Goal: Information Seeking & Learning: Learn about a topic

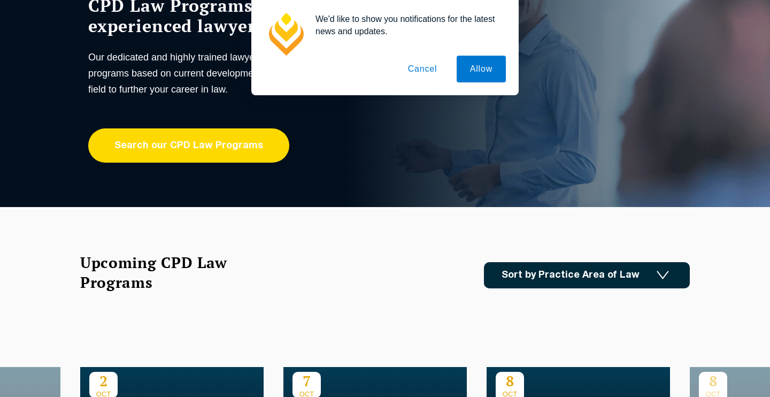
click at [183, 149] on link "Search our CPD Law Programs" at bounding box center [188, 145] width 201 height 34
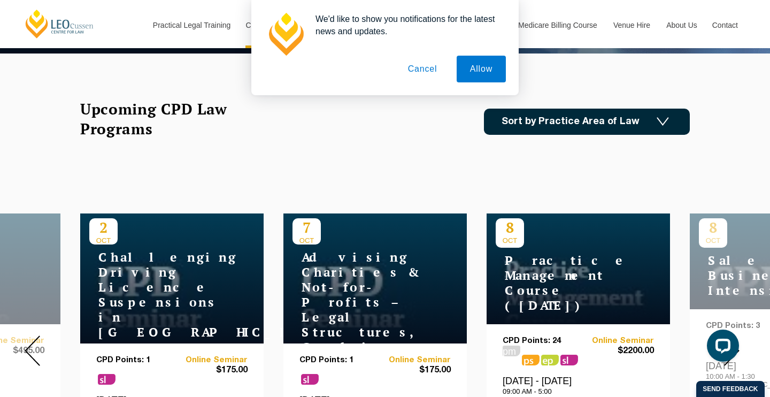
scroll to position [279, 0]
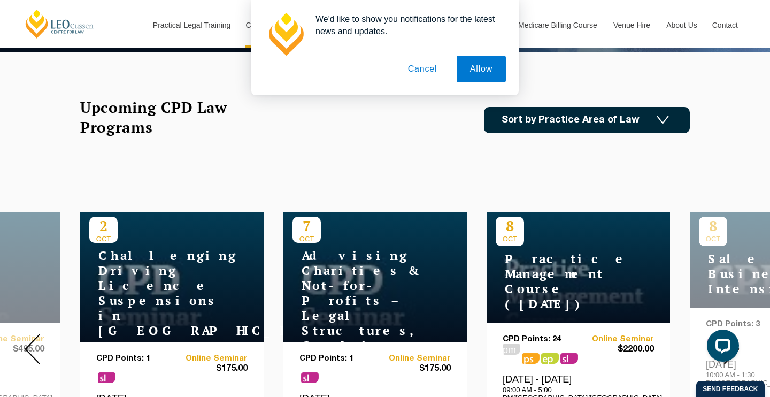
click at [554, 127] on link "Sort by Practice Area of Law" at bounding box center [587, 120] width 206 height 26
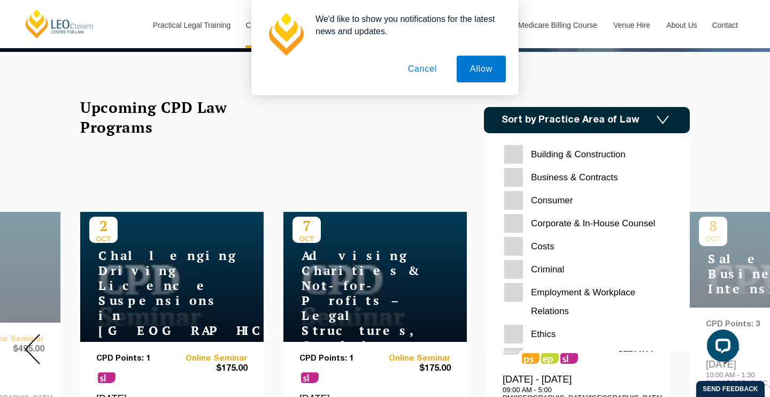
click at [516, 266] on input "Criminal" at bounding box center [586, 269] width 165 height 19
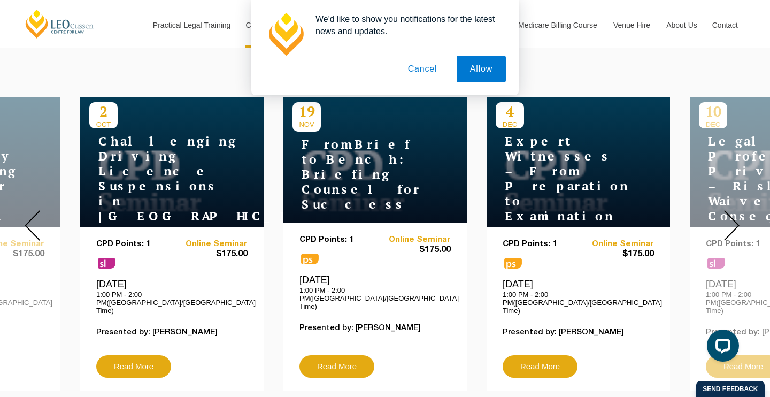
scroll to position [418, 0]
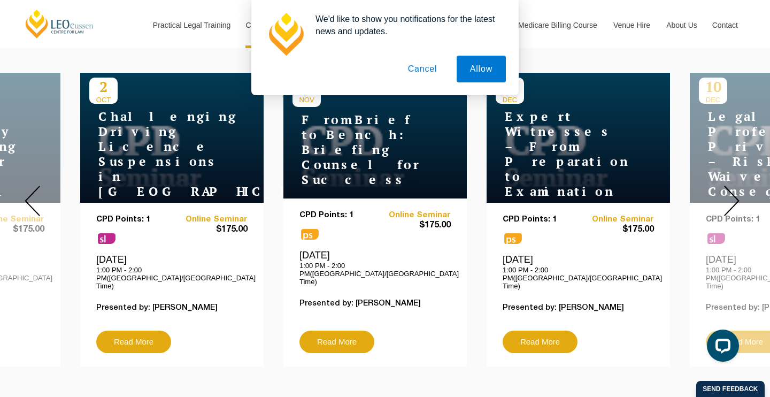
click at [737, 193] on img at bounding box center [732, 201] width 16 height 30
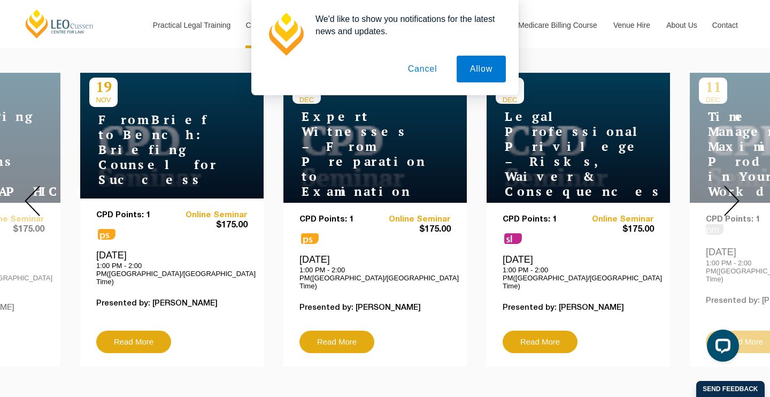
click at [737, 188] on img at bounding box center [732, 201] width 16 height 30
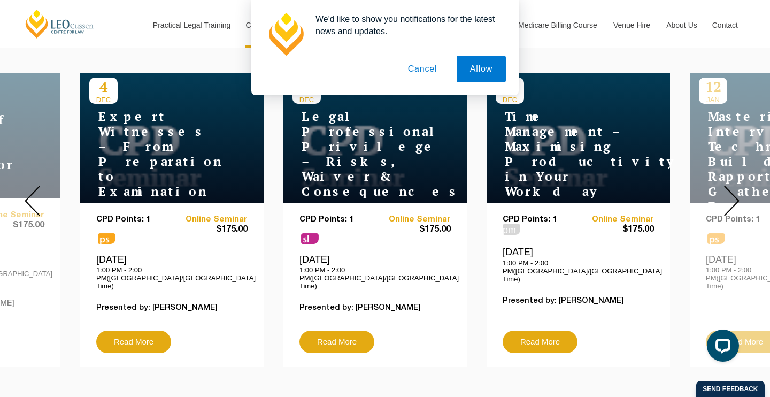
click at [737, 188] on img at bounding box center [732, 201] width 16 height 30
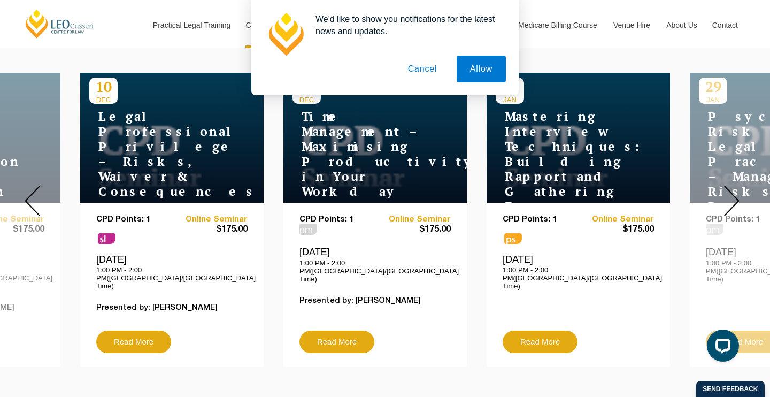
click at [737, 186] on img at bounding box center [732, 201] width 16 height 30
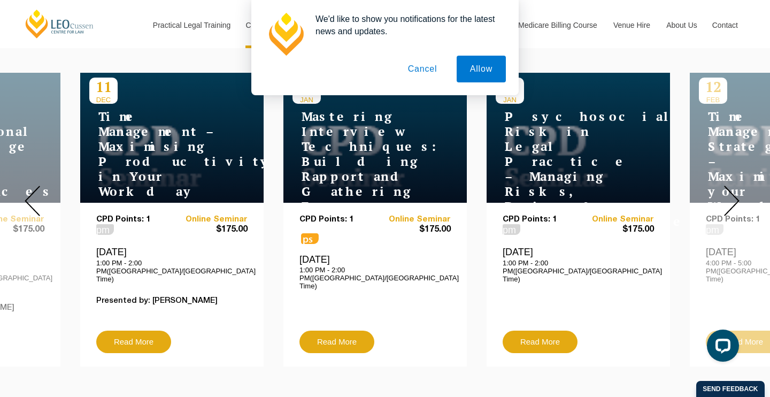
click at [739, 186] on img at bounding box center [732, 201] width 16 height 30
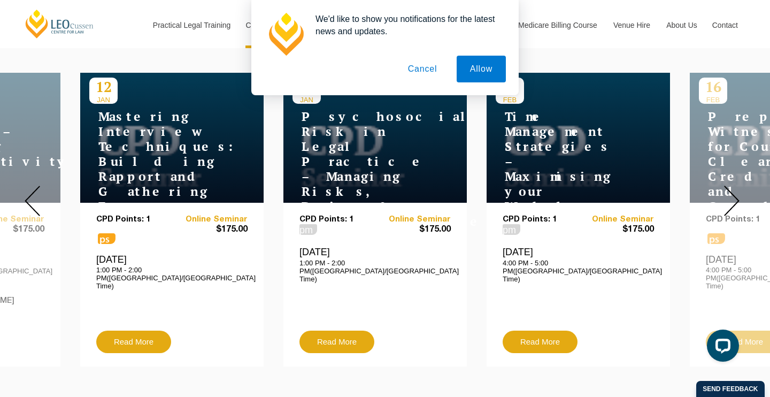
click at [739, 186] on img at bounding box center [732, 201] width 16 height 30
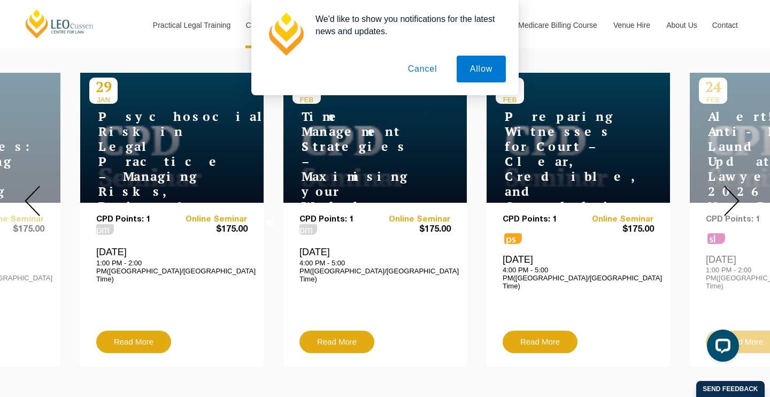
click at [740, 185] on div at bounding box center [731, 200] width 77 height 347
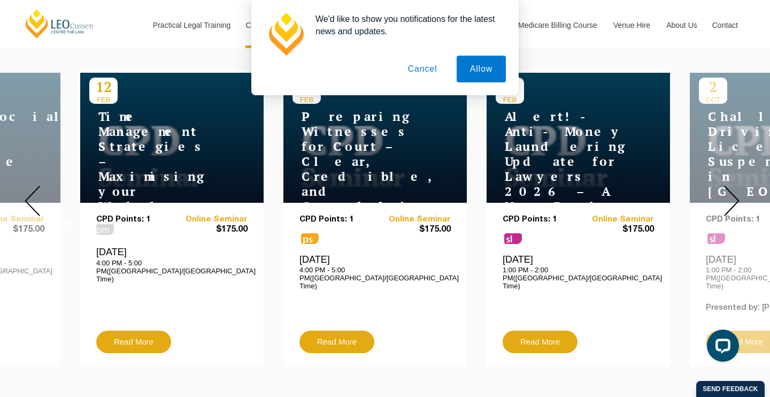
click at [743, 186] on div at bounding box center [731, 200] width 77 height 347
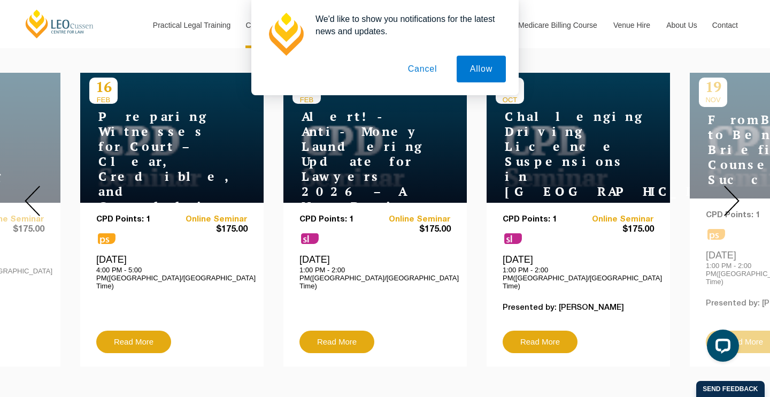
click at [745, 186] on div at bounding box center [731, 200] width 77 height 347
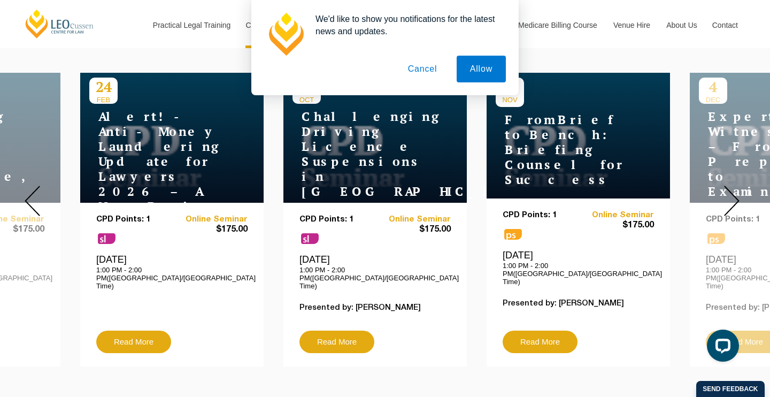
click at [743, 186] on div at bounding box center [731, 200] width 77 height 347
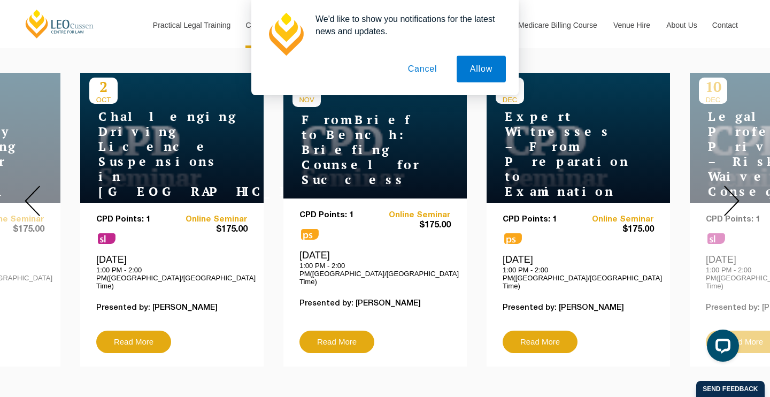
click at [745, 186] on div at bounding box center [731, 200] width 77 height 347
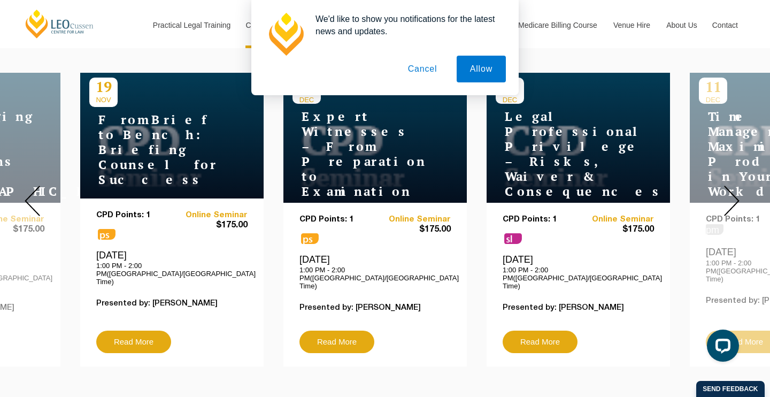
click at [744, 186] on div at bounding box center [731, 200] width 77 height 347
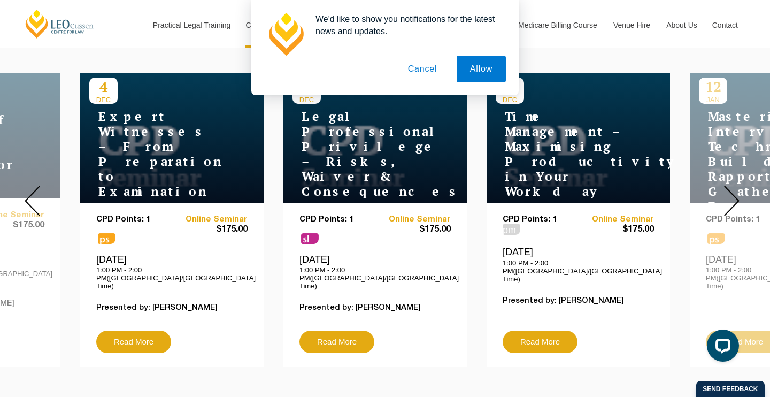
click at [745, 186] on div at bounding box center [731, 200] width 77 height 347
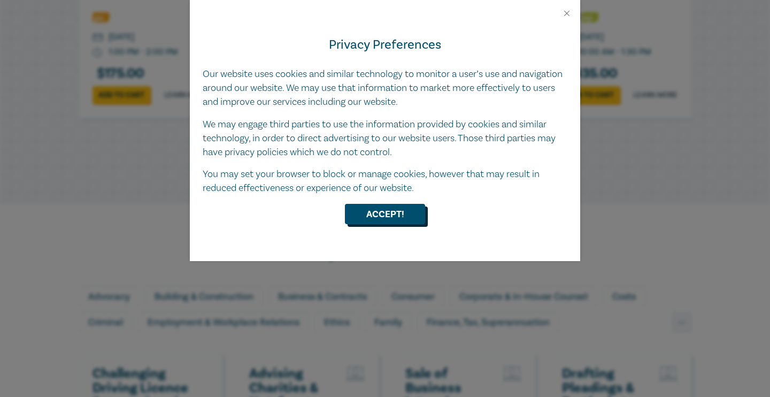
click at [353, 211] on button "Accept!" at bounding box center [385, 214] width 80 height 20
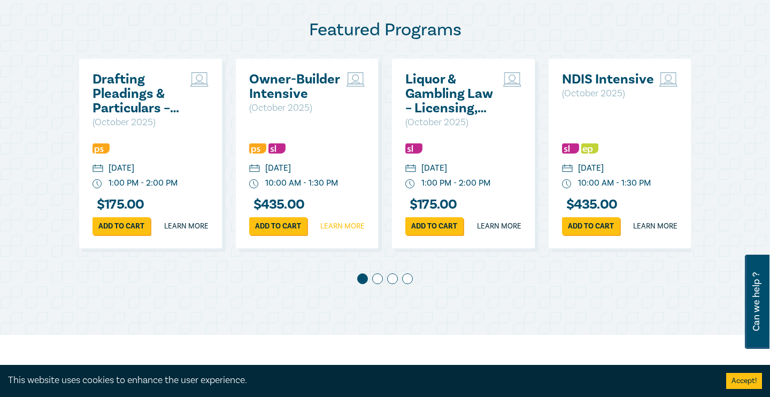
scroll to position [563, 0]
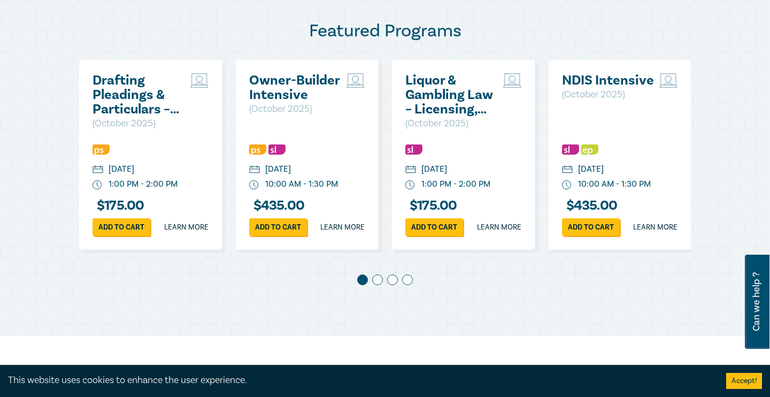
click at [378, 285] on span at bounding box center [377, 279] width 11 height 11
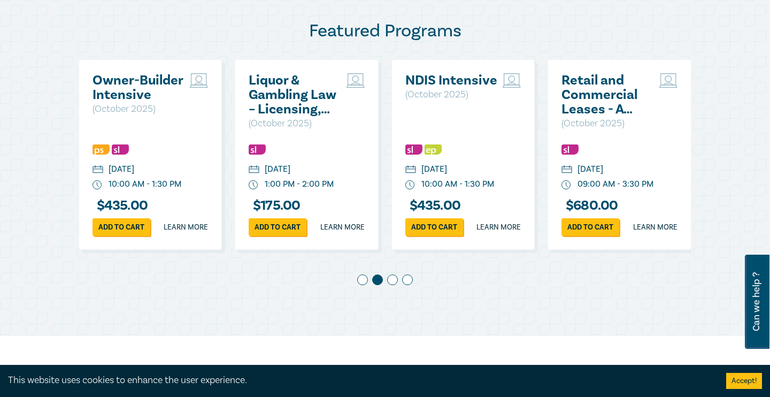
click at [389, 285] on span at bounding box center [392, 279] width 11 height 11
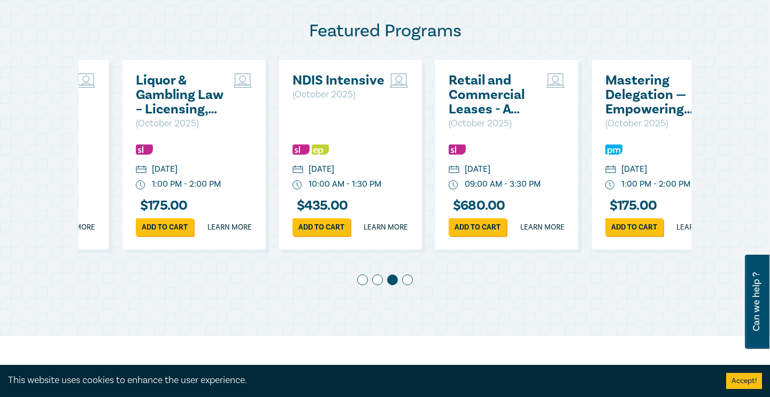
scroll to position [0, 313]
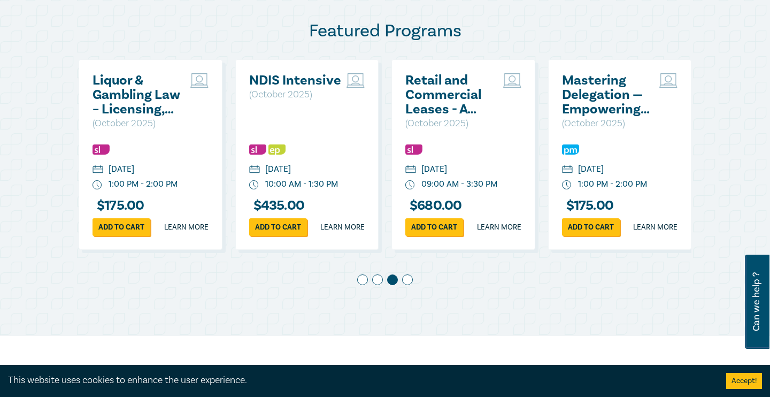
click at [406, 285] on span at bounding box center [407, 279] width 11 height 11
